Goal: Task Accomplishment & Management: Manage account settings

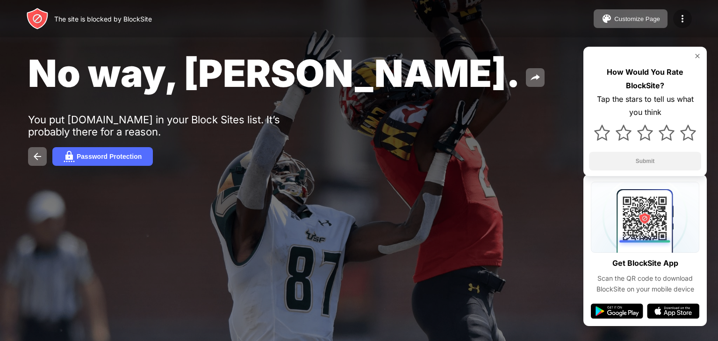
click at [679, 20] on img at bounding box center [682, 18] width 11 height 11
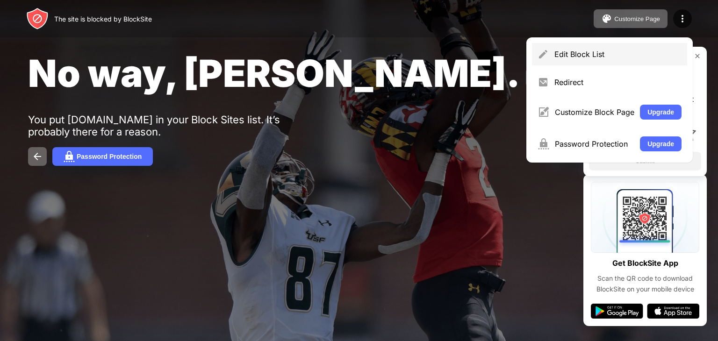
click at [571, 55] on div "Edit Block List" at bounding box center [618, 54] width 127 height 9
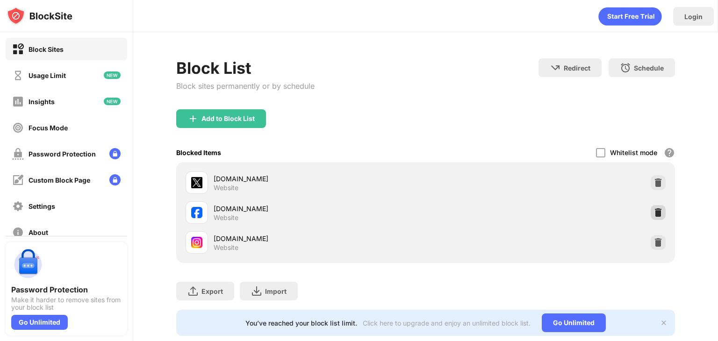
click at [654, 210] on img at bounding box center [658, 212] width 9 height 9
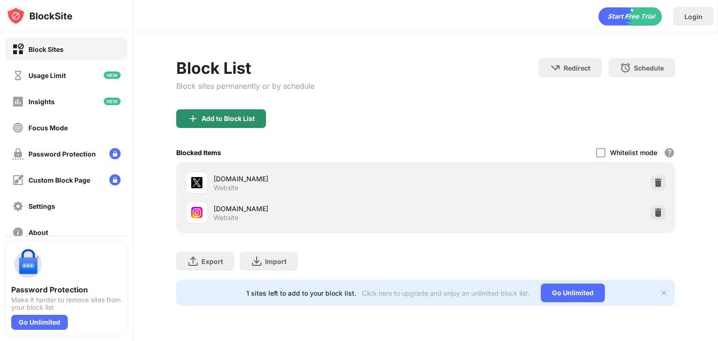
click at [243, 116] on div "Add to Block List" at bounding box center [228, 118] width 53 height 7
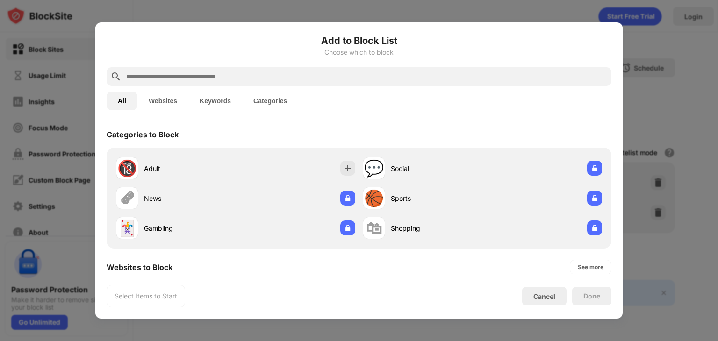
click at [260, 79] on input "text" at bounding box center [366, 76] width 483 height 11
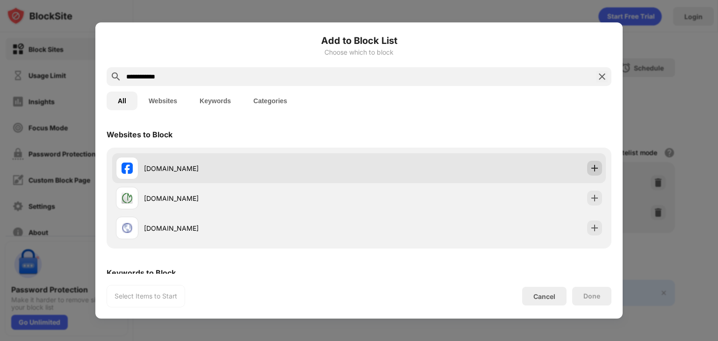
type input "**********"
click at [594, 168] on div at bounding box center [594, 168] width 15 height 15
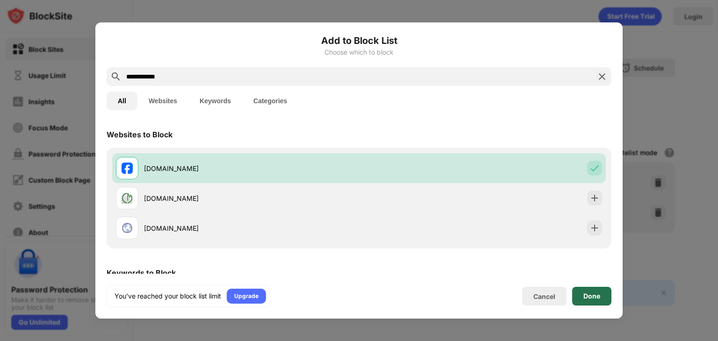
click at [598, 302] on div "Done" at bounding box center [591, 296] width 39 height 19
